Goal: Obtain resource: Download file/media

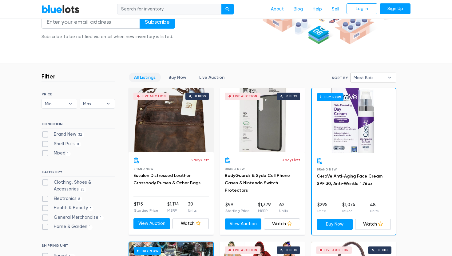
scroll to position [123, 0]
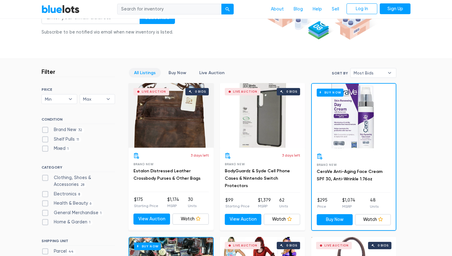
click at [172, 131] on div "Live Auction 0 bids" at bounding box center [170, 115] width 85 height 65
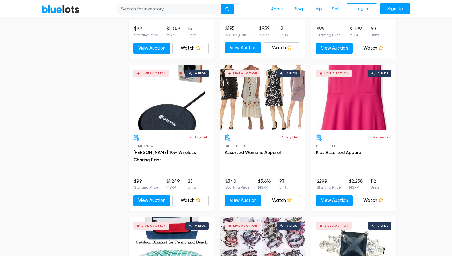
scroll to position [1831, 0]
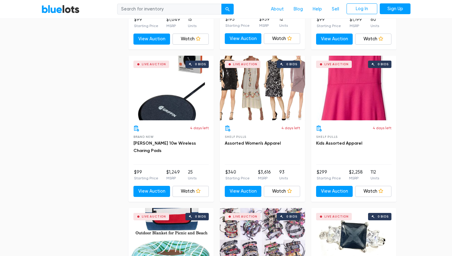
click at [261, 97] on div "Live Auction 0 bids" at bounding box center [262, 88] width 85 height 65
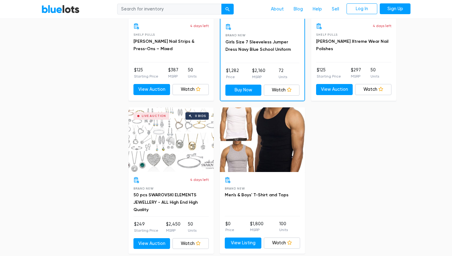
scroll to position [2543, 0]
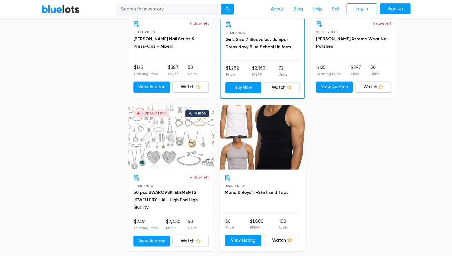
click at [179, 149] on div "Live Auction 0 bids" at bounding box center [170, 137] width 85 height 65
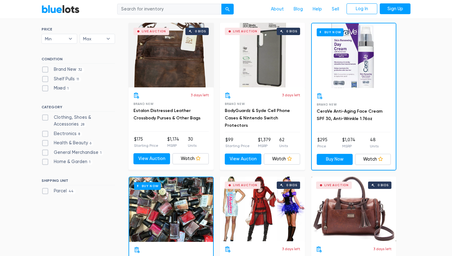
scroll to position [169, 0]
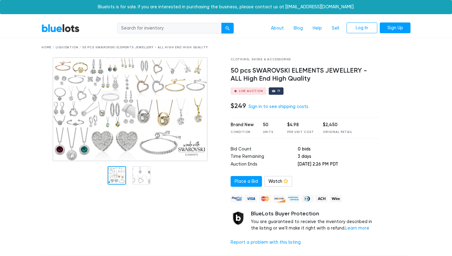
click at [166, 119] on img at bounding box center [130, 109] width 155 height 104
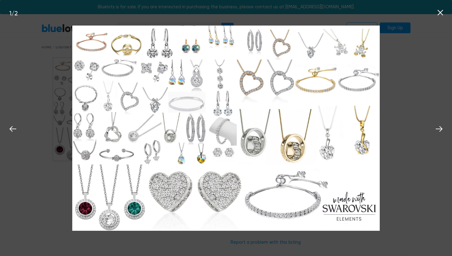
click at [439, 13] on icon at bounding box center [440, 13] width 6 height 6
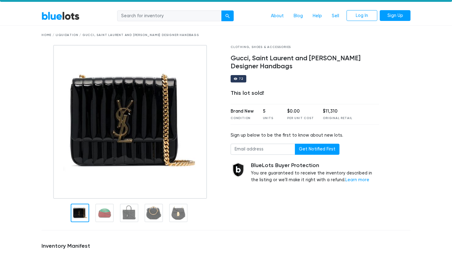
scroll to position [37, 0]
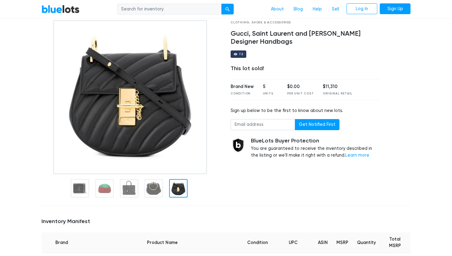
click at [354, 76] on div "Clothing, Shoes & Accessories Gucci, Saint Laurent and Chloe Designer Handbags …" at bounding box center [305, 110] width 158 height 180
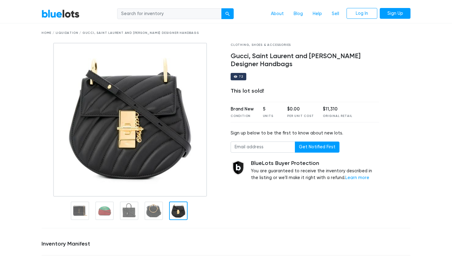
scroll to position [12, 0]
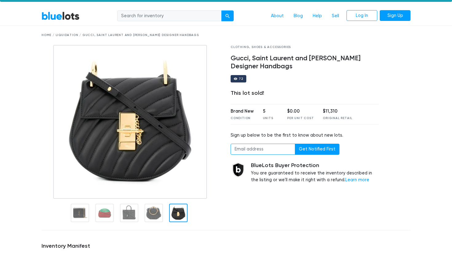
click at [264, 153] on input "email" at bounding box center [262, 148] width 65 height 11
type input "penka.kara@gmail.com"
click at [315, 146] on button "Get Notified First" at bounding box center [317, 148] width 45 height 11
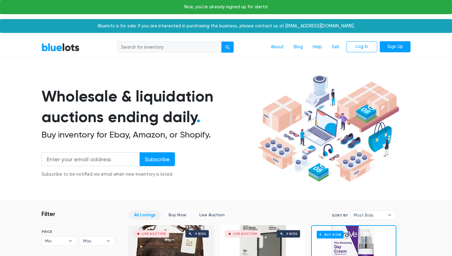
click at [403, 160] on div at bounding box center [332, 128] width 155 height 112
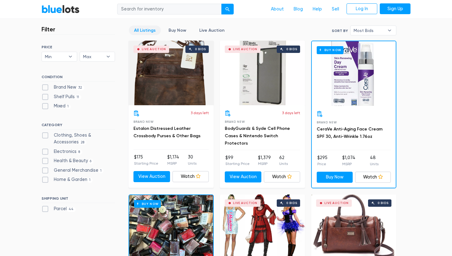
scroll to position [165, 0]
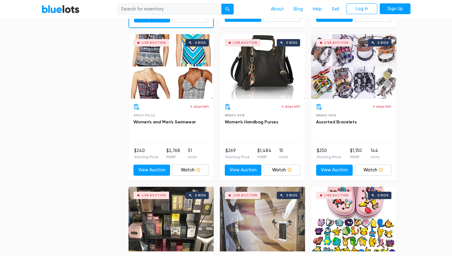
scroll to position [939, 0]
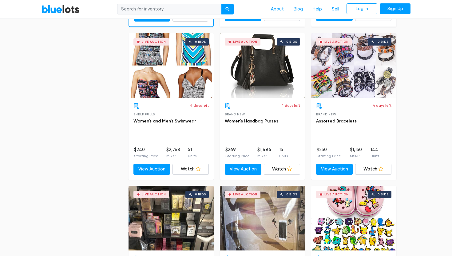
click at [276, 72] on div "Live Auction 0 bids" at bounding box center [262, 65] width 85 height 65
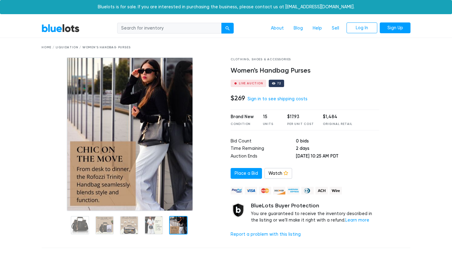
click at [408, 153] on div at bounding box center [399, 149] width 32 height 185
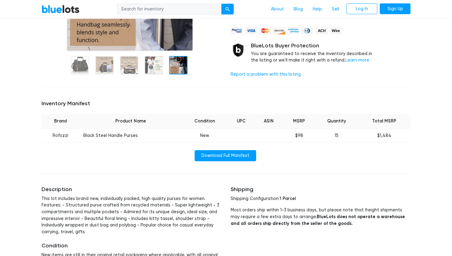
scroll to position [147, 0]
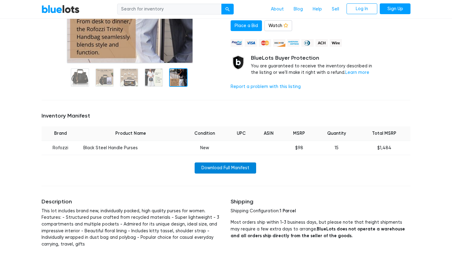
click at [223, 170] on link "Download Full Manifest" at bounding box center [224, 167] width 61 height 11
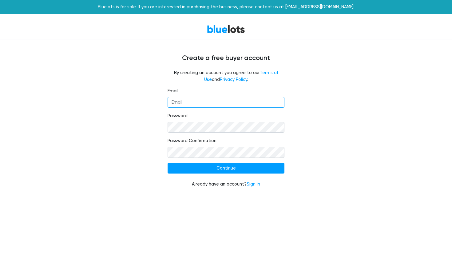
click at [206, 101] on input "Email" at bounding box center [225, 102] width 117 height 11
type input "[PERSON_NAME][EMAIL_ADDRESS][PERSON_NAME][DOMAIN_NAME]"
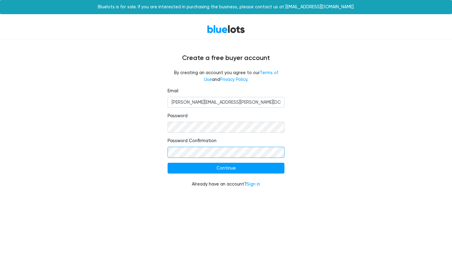
click at [167, 162] on input "Continue" at bounding box center [225, 167] width 117 height 11
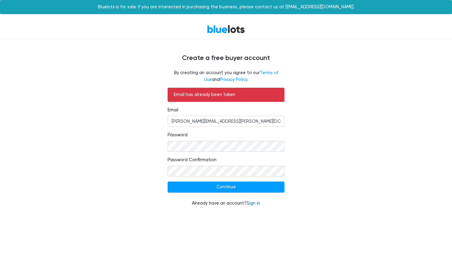
click at [254, 204] on link "Sign in" at bounding box center [253, 202] width 14 height 5
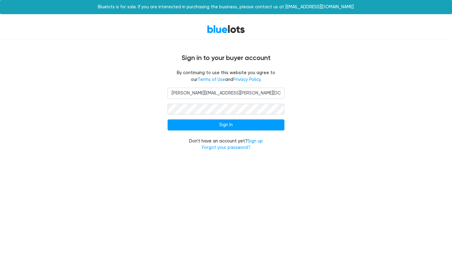
type input "[PERSON_NAME][EMAIL_ADDRESS][PERSON_NAME][DOMAIN_NAME]"
click at [167, 119] on input "Sign In" at bounding box center [225, 124] width 117 height 11
